Goal: Information Seeking & Learning: Find specific page/section

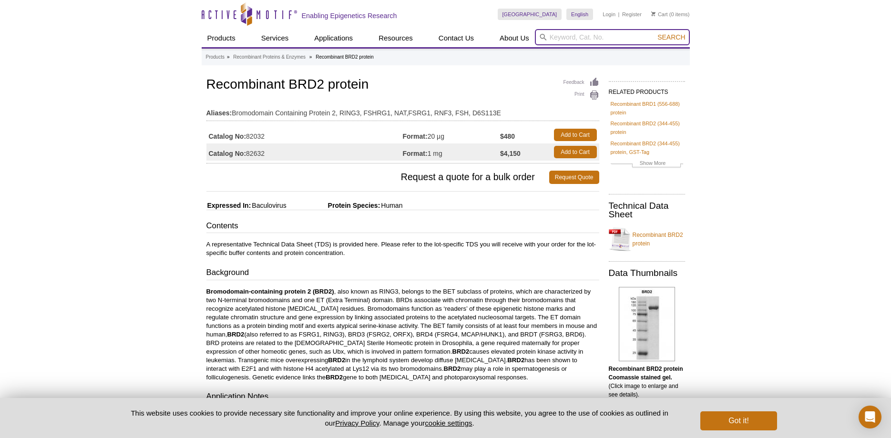
click at [565, 36] on input "search" at bounding box center [612, 37] width 155 height 16
type input "BRD3"
click at [654, 33] on button "Search" at bounding box center [670, 37] width 33 height 9
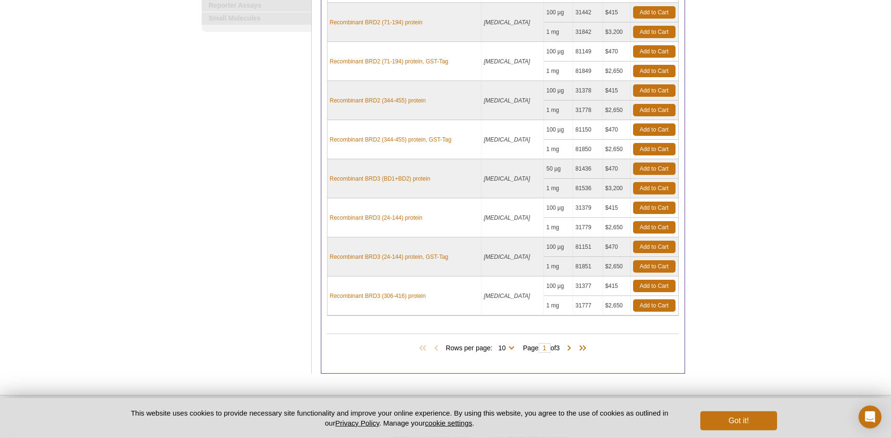
scroll to position [243, 0]
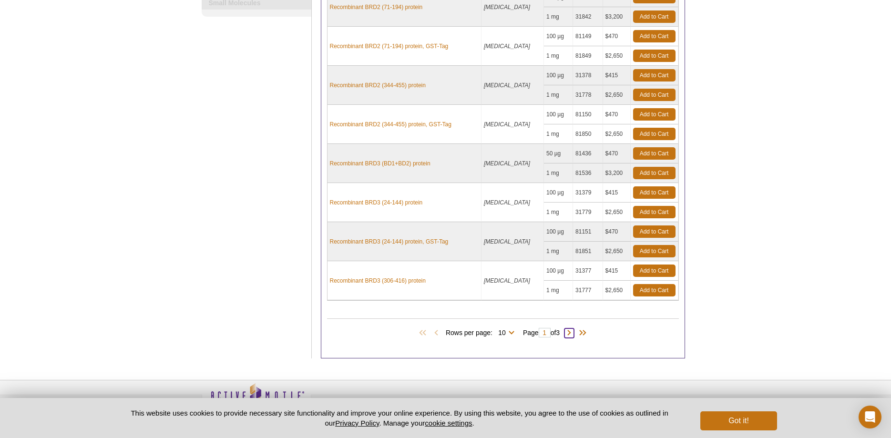
click at [573, 331] on span at bounding box center [569, 333] width 10 height 10
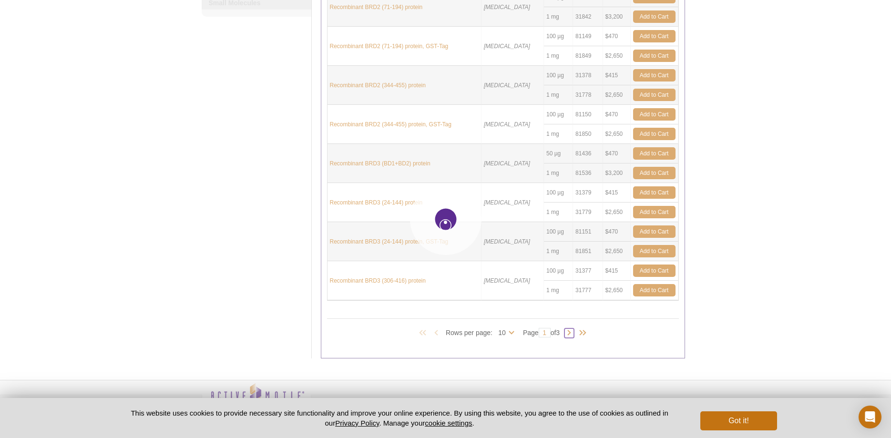
type input "2"
